Goal: Task Accomplishment & Management: Manage account settings

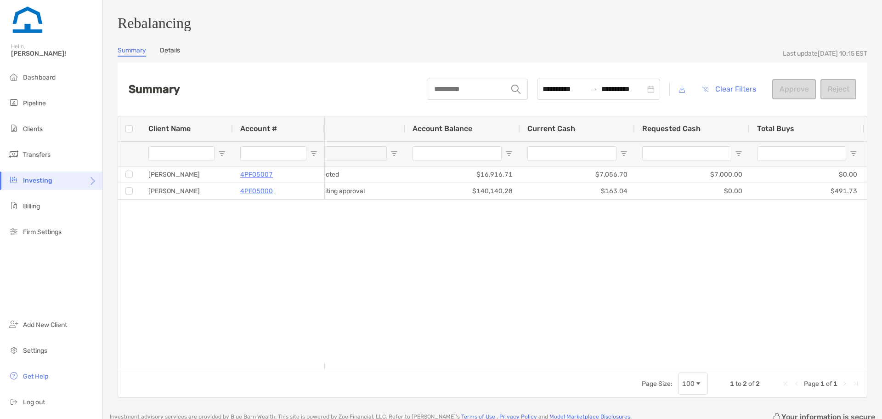
drag, startPoint x: 722, startPoint y: 215, endPoint x: 750, endPoint y: 215, distance: 28.5
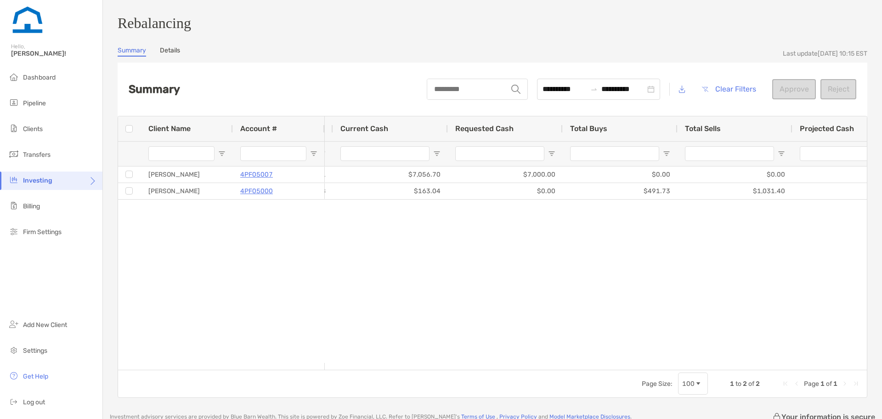
drag, startPoint x: 752, startPoint y: 215, endPoint x: 772, endPoint y: 215, distance: 20.2
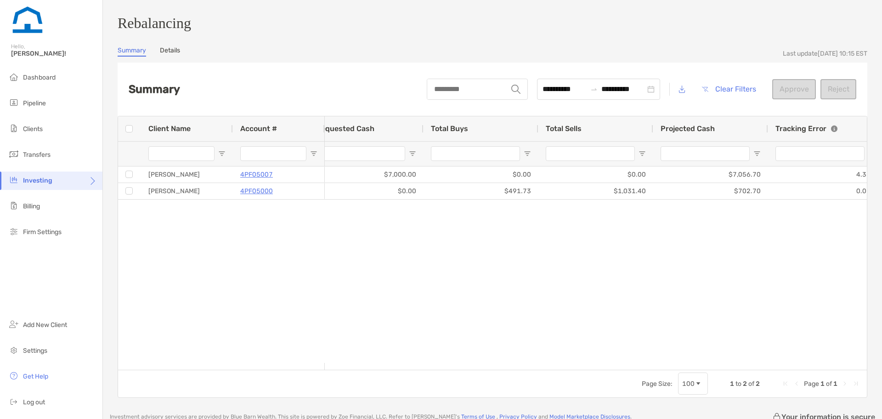
drag, startPoint x: 780, startPoint y: 213, endPoint x: 803, endPoint y: 217, distance: 23.8
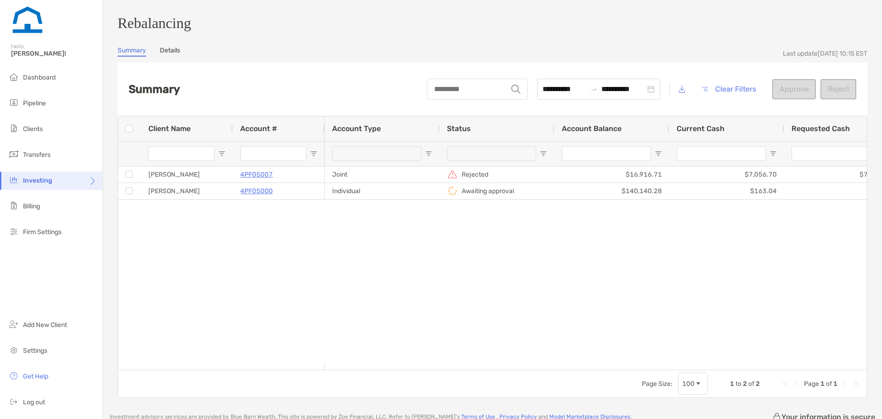
drag, startPoint x: 791, startPoint y: 219, endPoint x: 399, endPoint y: 226, distance: 392.0
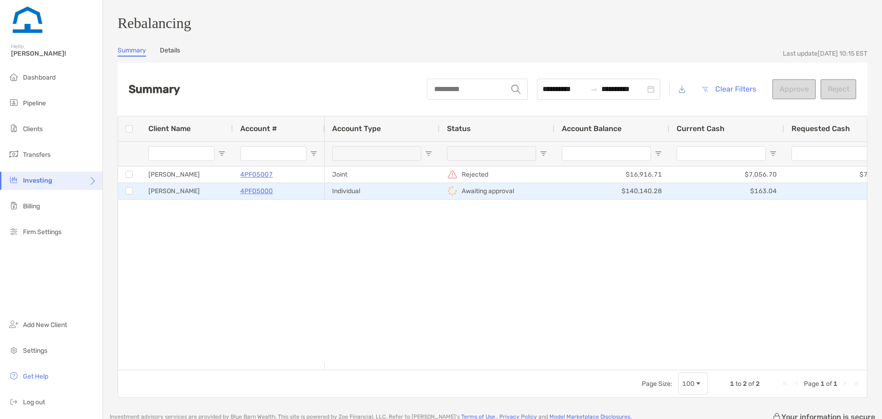
click at [253, 196] on p "4PF05000" at bounding box center [256, 190] width 33 height 11
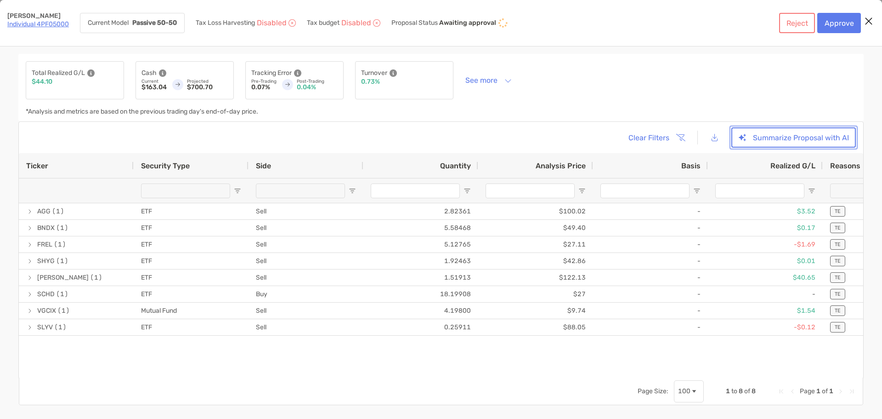
click at [805, 141] on button "Summarize Proposal with AI" at bounding box center [793, 137] width 125 height 20
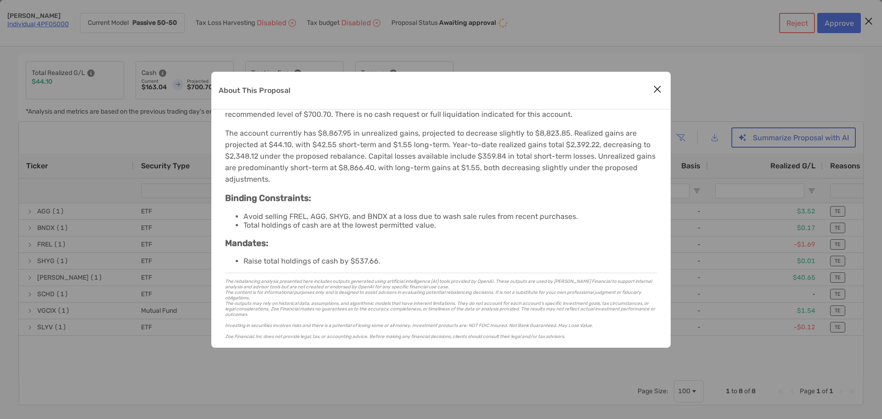
click at [656, 88] on icon "Close modal" at bounding box center [657, 89] width 8 height 11
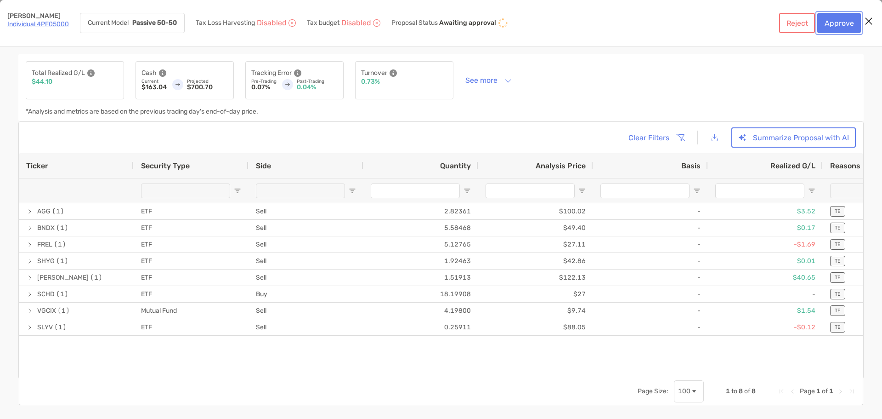
click at [830, 30] on button "Approve" at bounding box center [839, 23] width 44 height 20
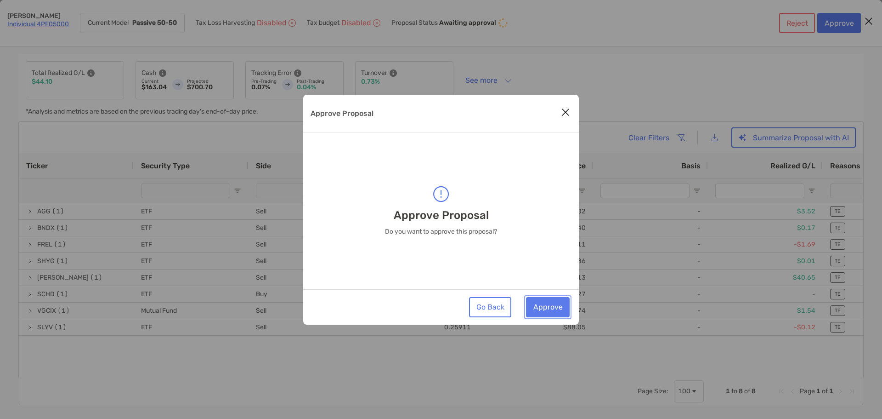
click at [558, 308] on button "Approve" at bounding box center [548, 307] width 44 height 20
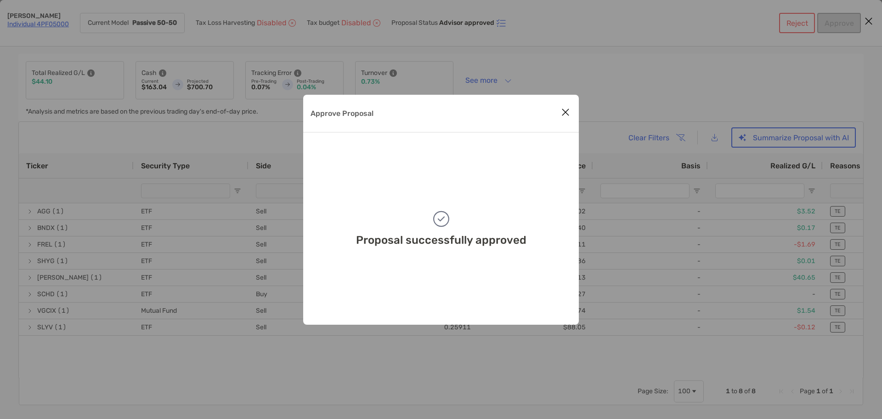
click at [566, 112] on icon "Close modal" at bounding box center [565, 112] width 8 height 11
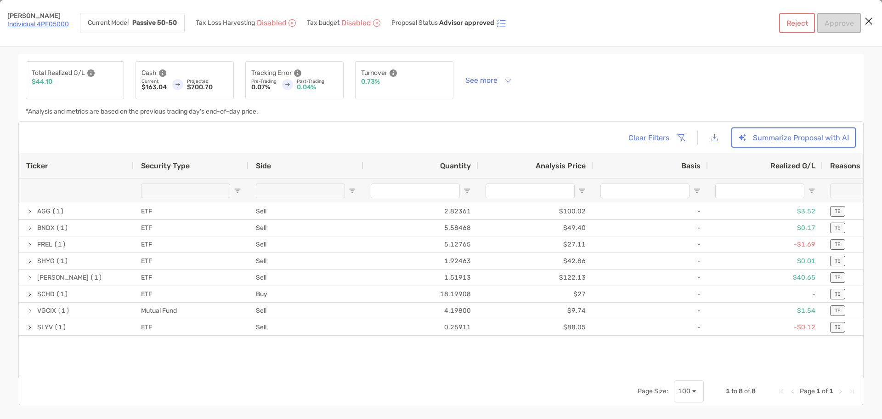
click at [867, 22] on icon "Close modal" at bounding box center [869, 21] width 8 height 11
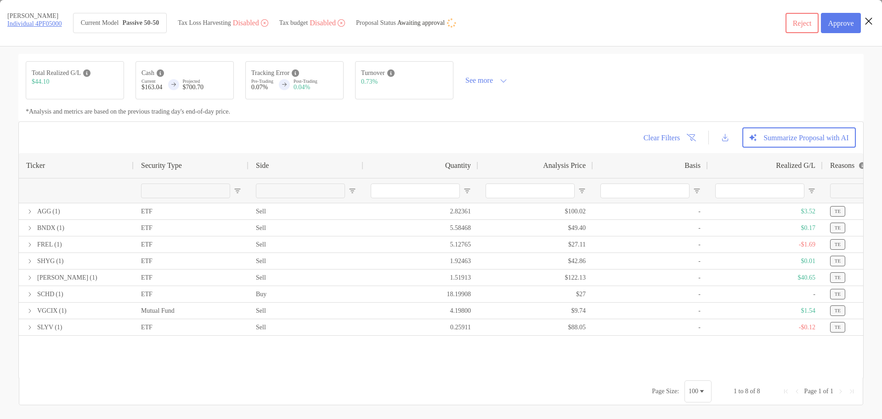
click at [870, 24] on icon "Close modal" at bounding box center [869, 21] width 8 height 11
